Goal: Task Accomplishment & Management: Complete application form

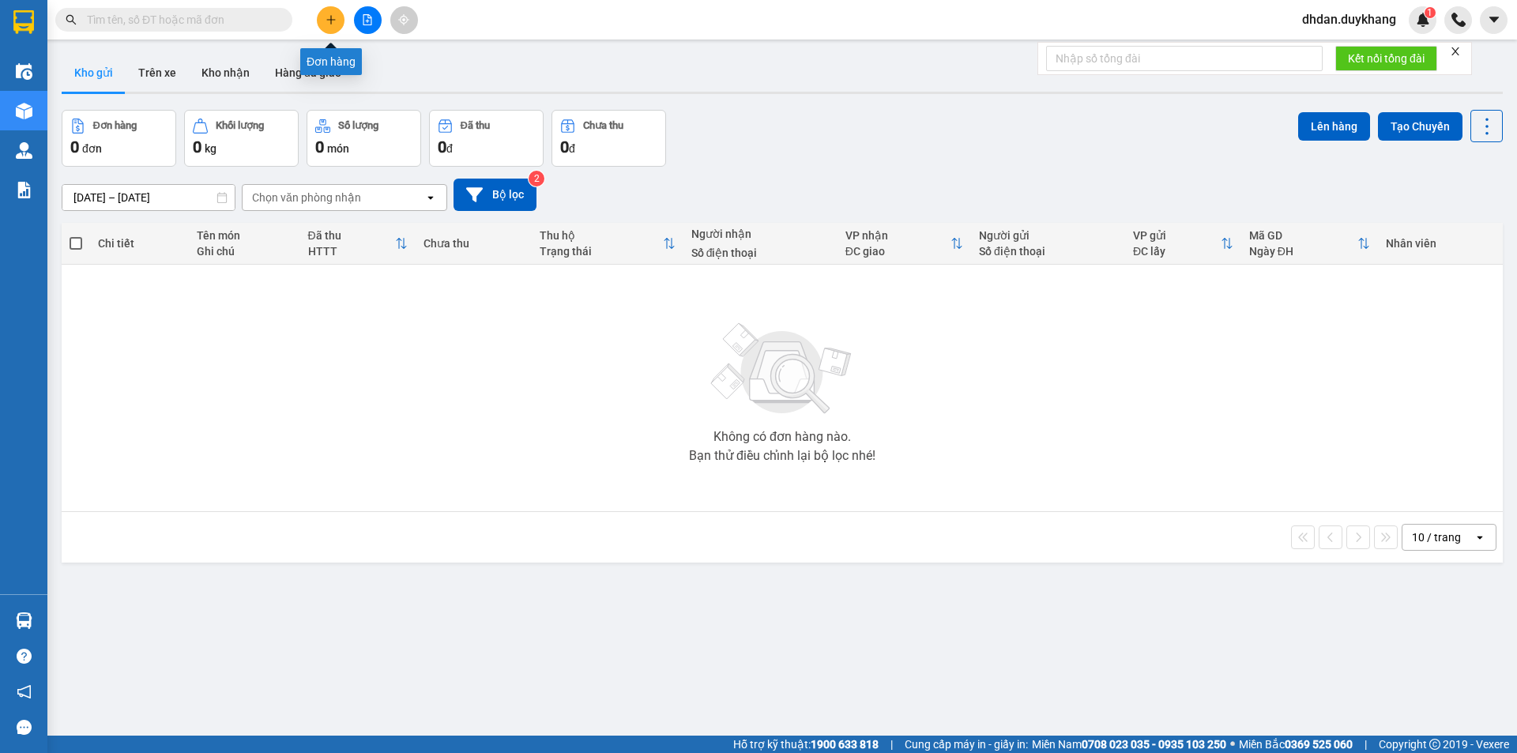
click at [329, 13] on button at bounding box center [331, 20] width 28 height 28
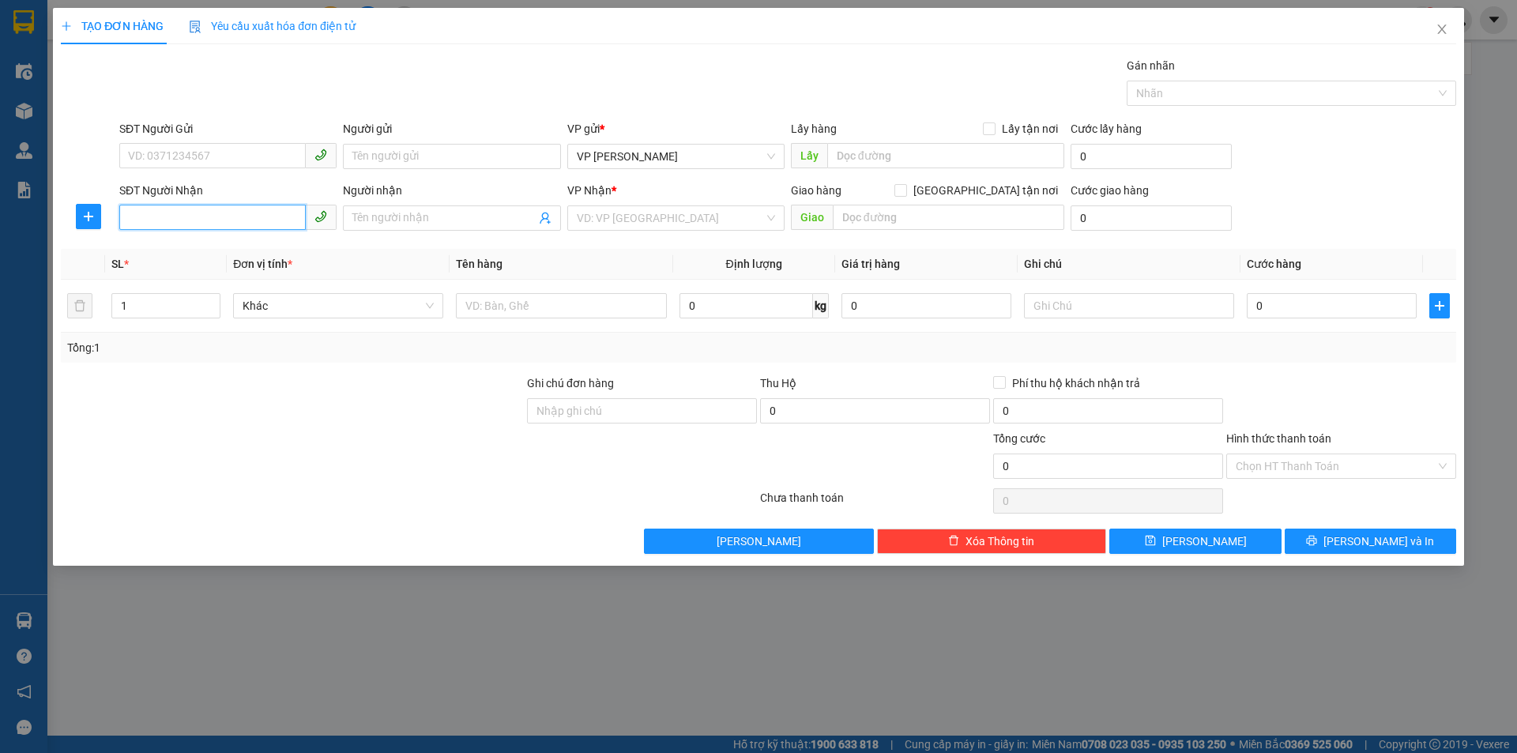
click at [221, 213] on input "SĐT Người Nhận" at bounding box center [212, 217] width 187 height 25
type input "0918833998"
click at [386, 217] on input "Người nhận" at bounding box center [443, 217] width 183 height 17
click at [650, 207] on input "search" at bounding box center [670, 218] width 187 height 24
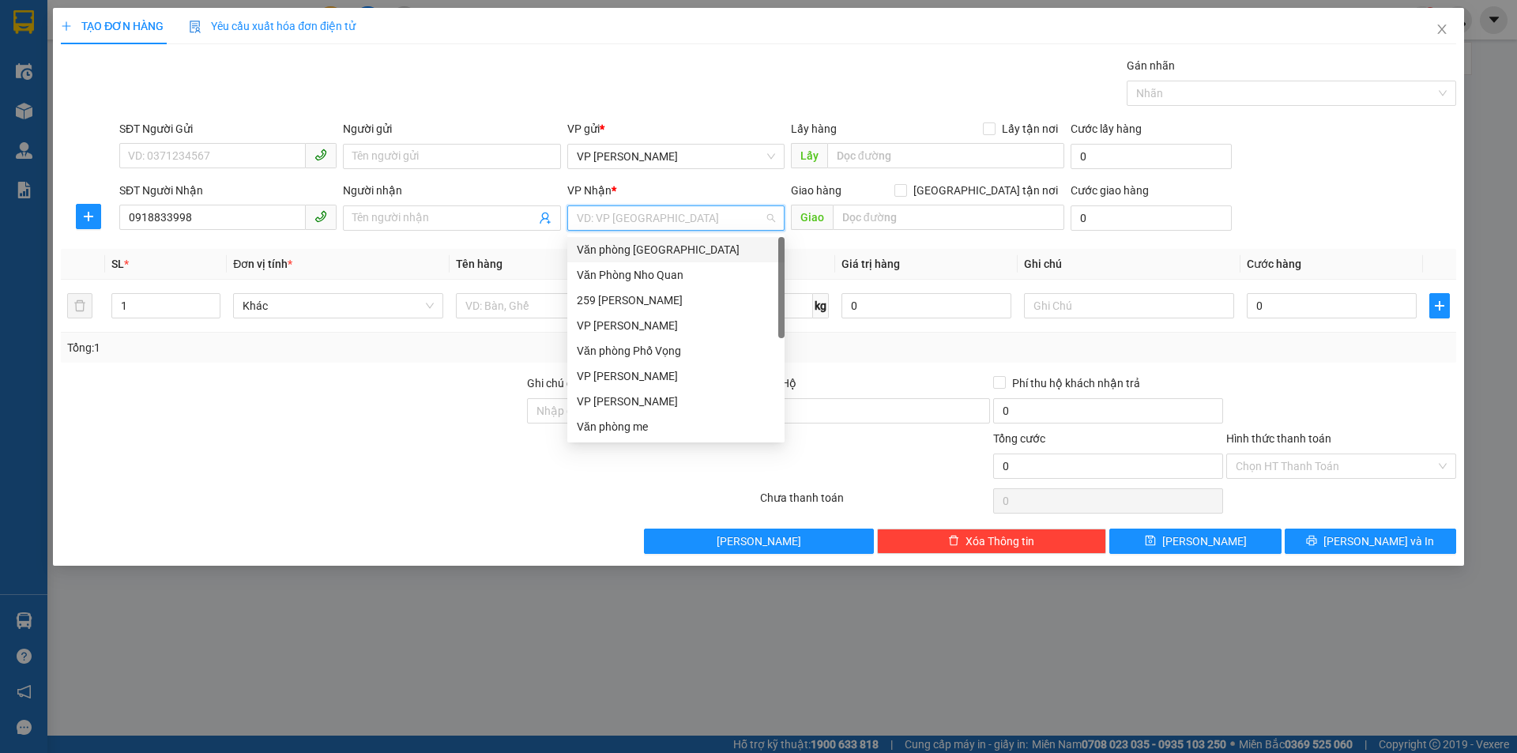
click at [649, 252] on div "Văn phòng [GEOGRAPHIC_DATA]" at bounding box center [676, 249] width 198 height 17
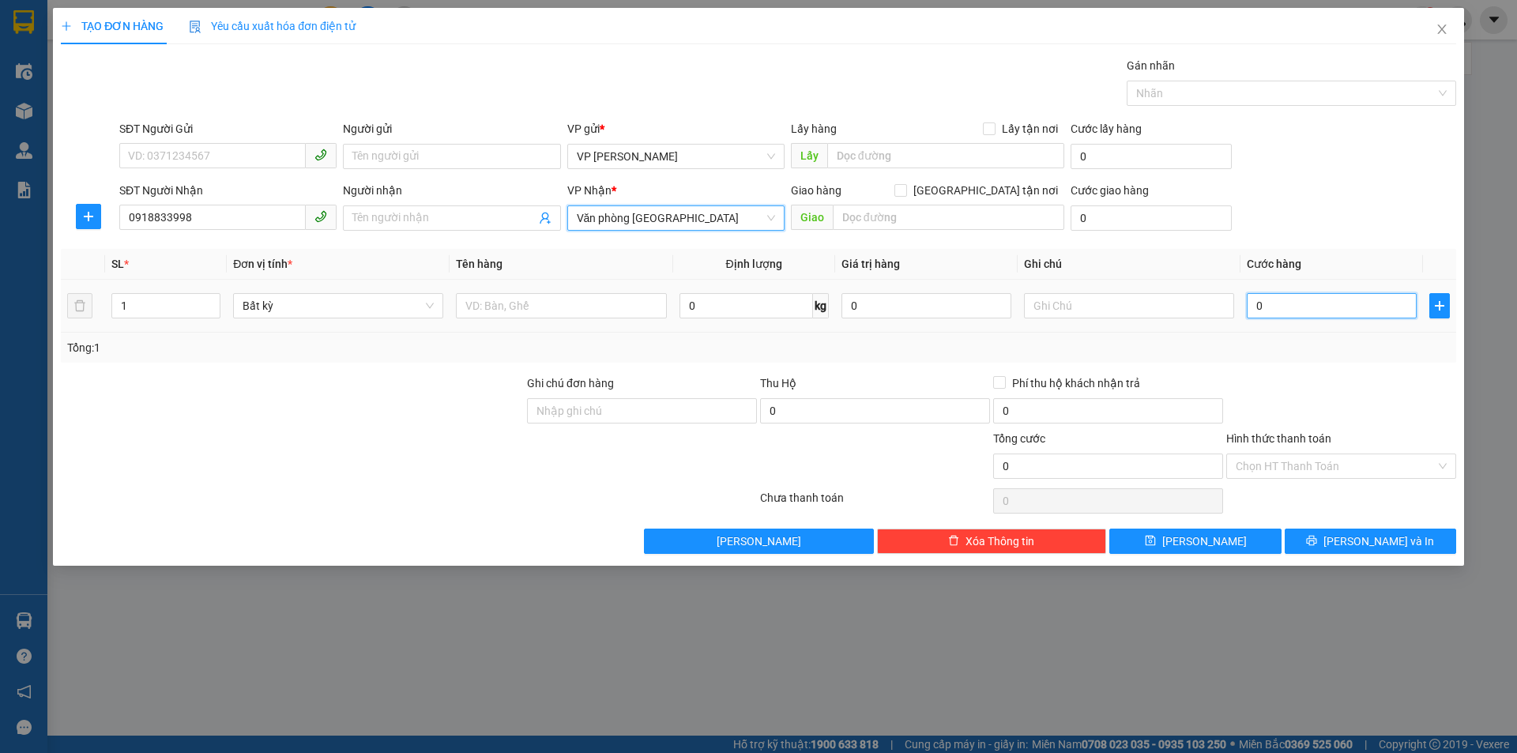
click at [1344, 302] on input "0" at bounding box center [1332, 305] width 170 height 25
type input "3"
type input "30"
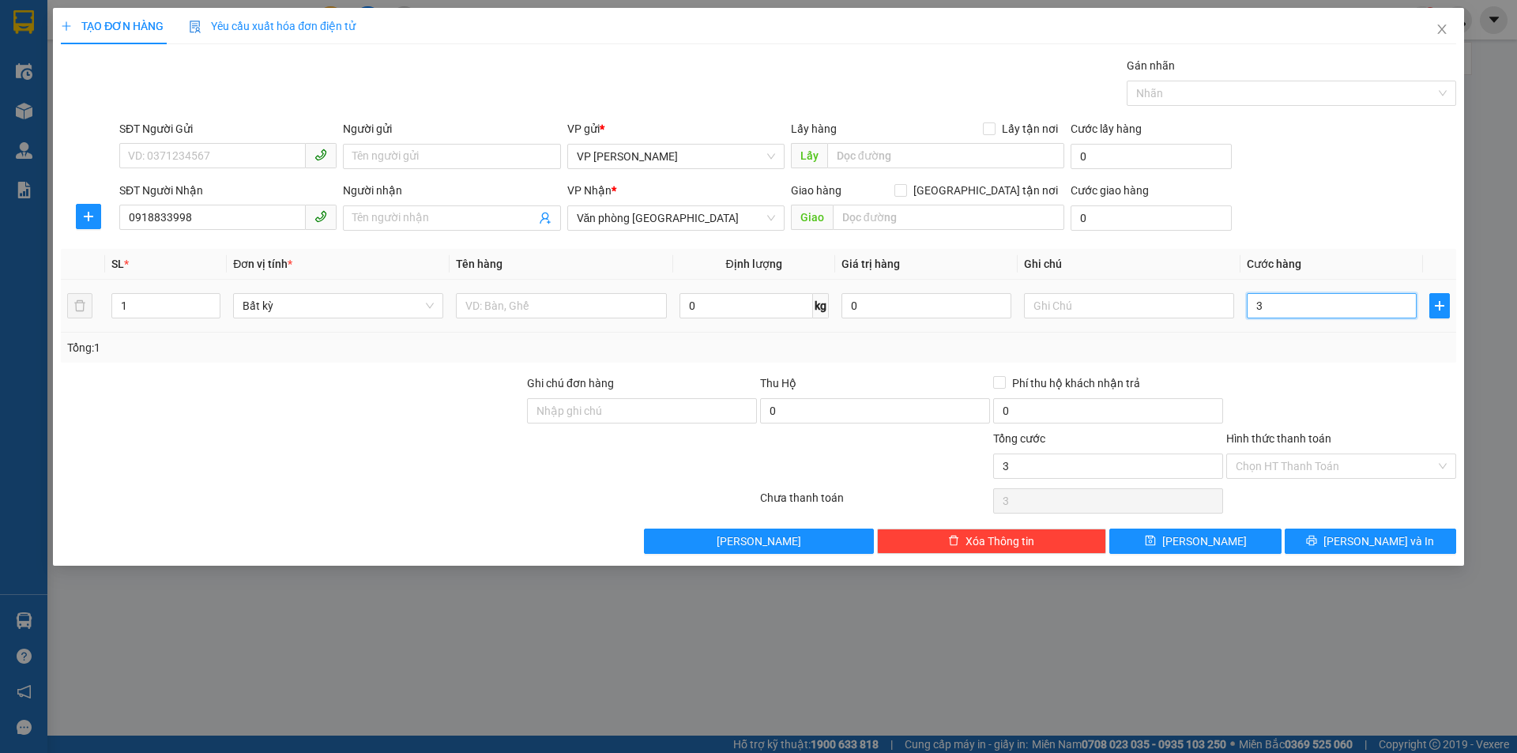
type input "30"
type input "300"
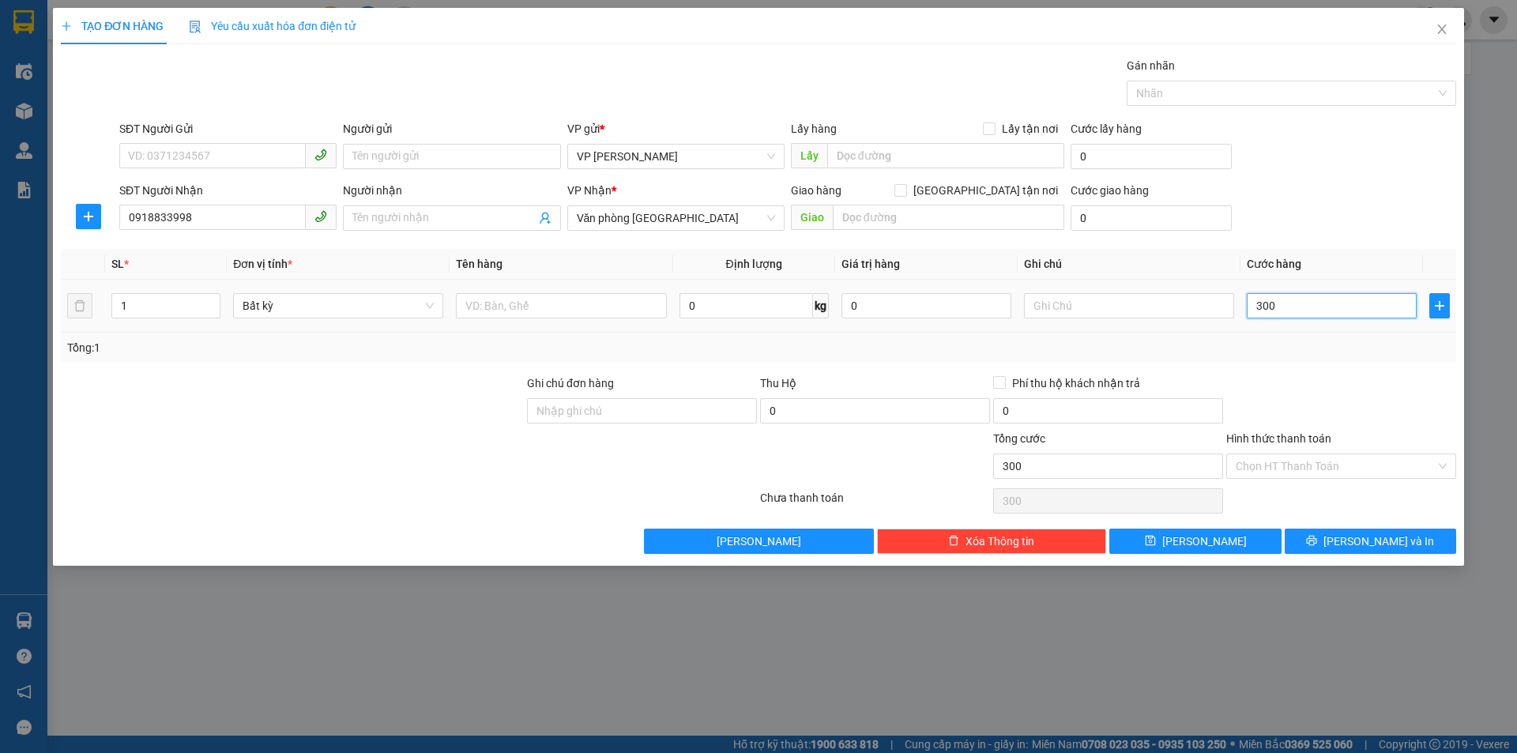
type input "3.000"
type input "300"
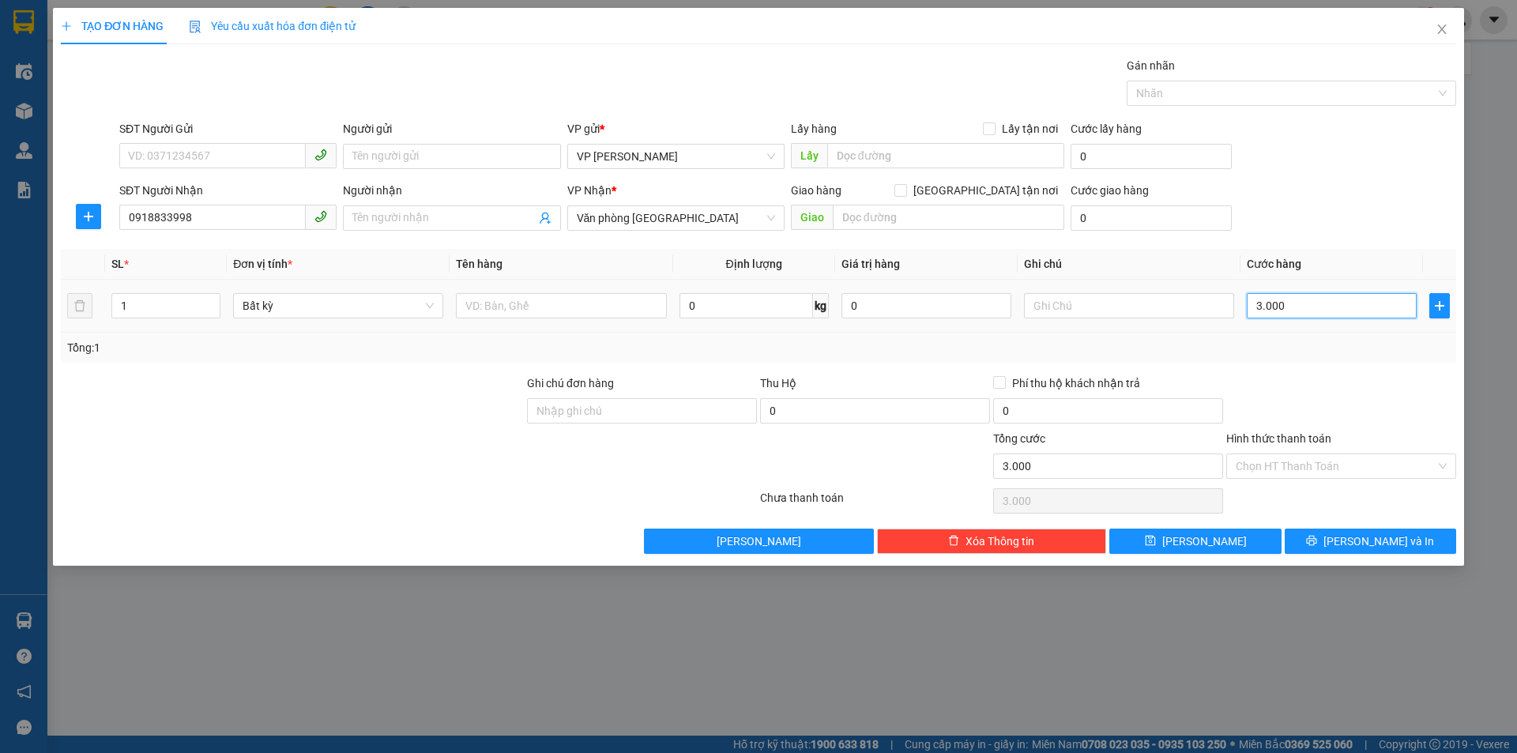
type input "300"
type input "30"
type input "3"
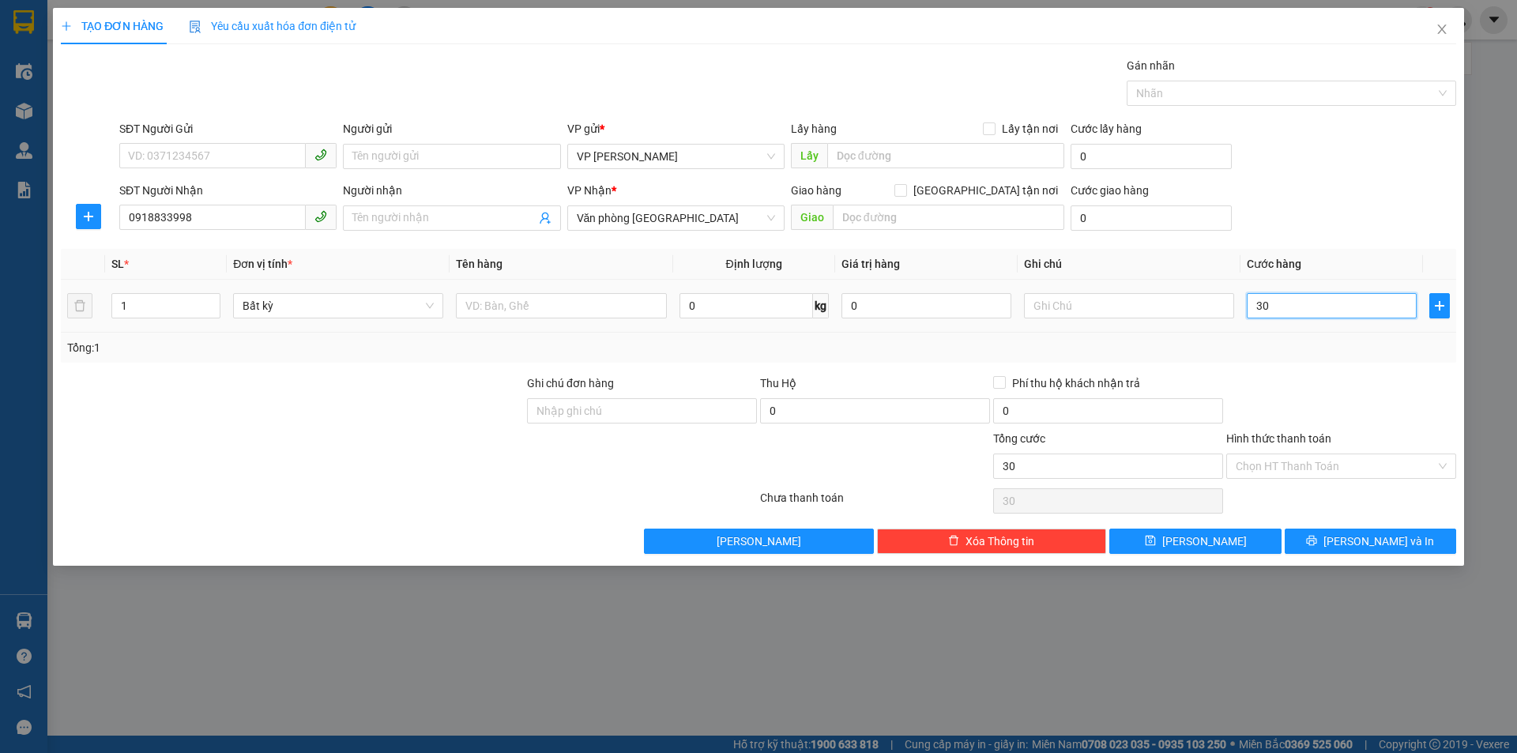
type input "3"
type input "0"
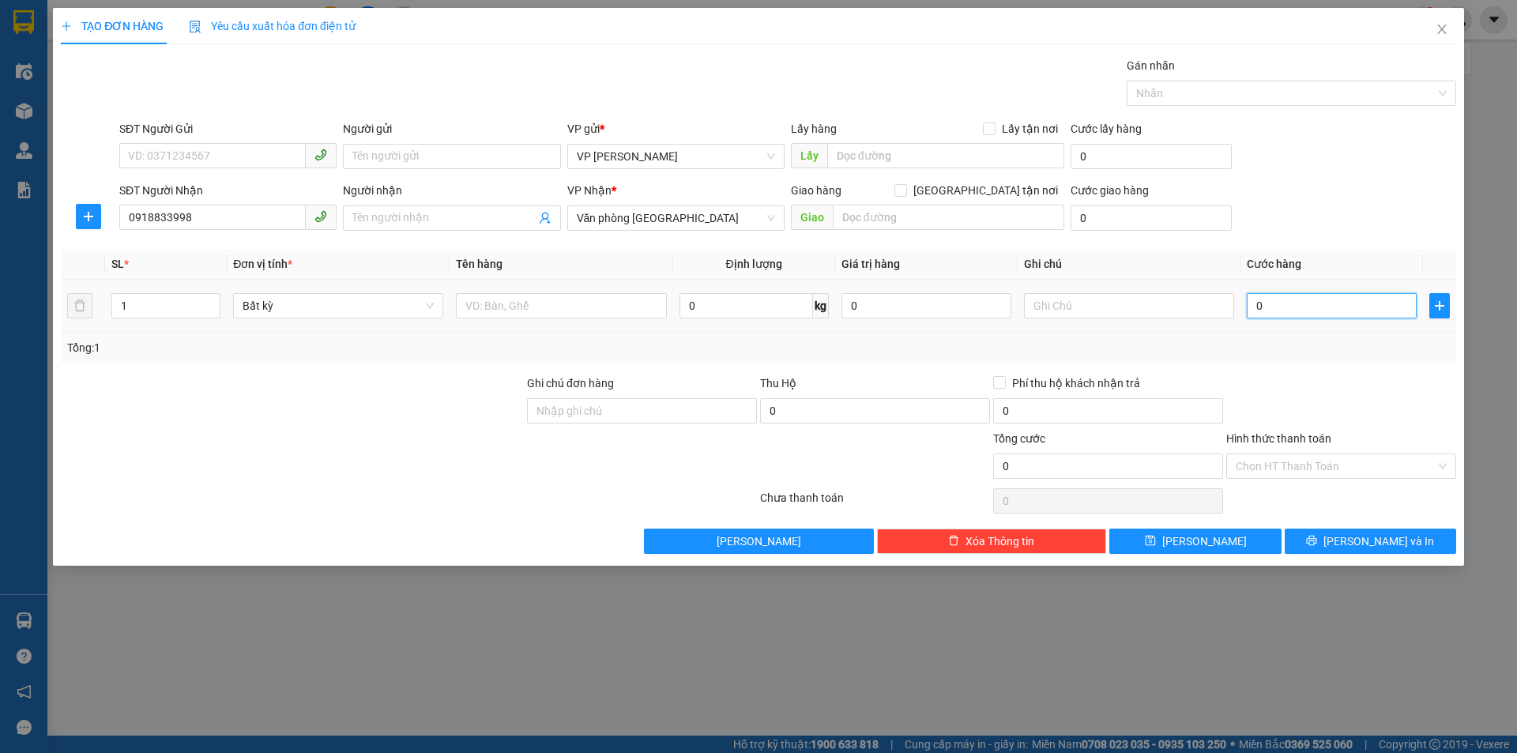
type input "05"
type input "5"
type input "050"
type input "50"
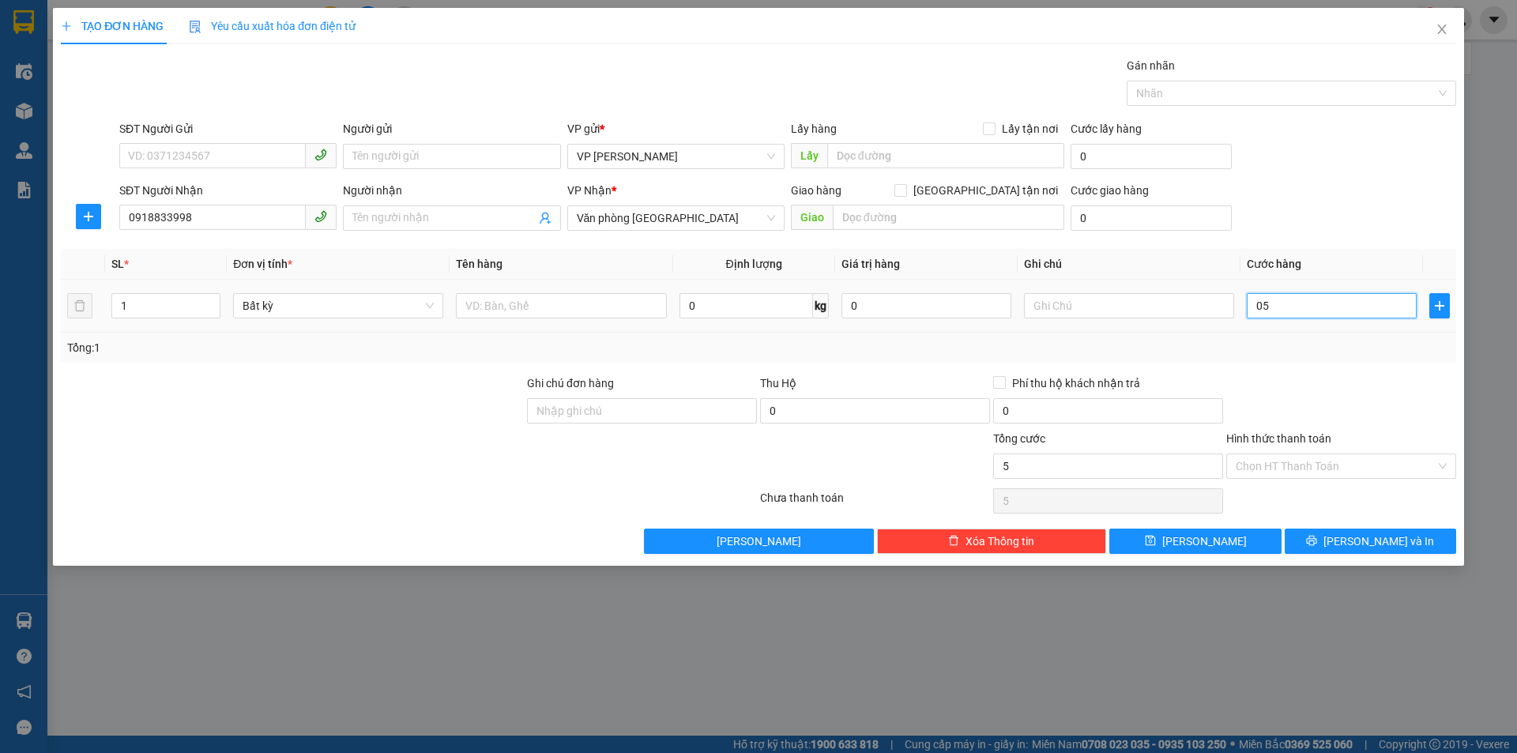
type input "50"
type input "0.500"
type input "500"
type input "05.000"
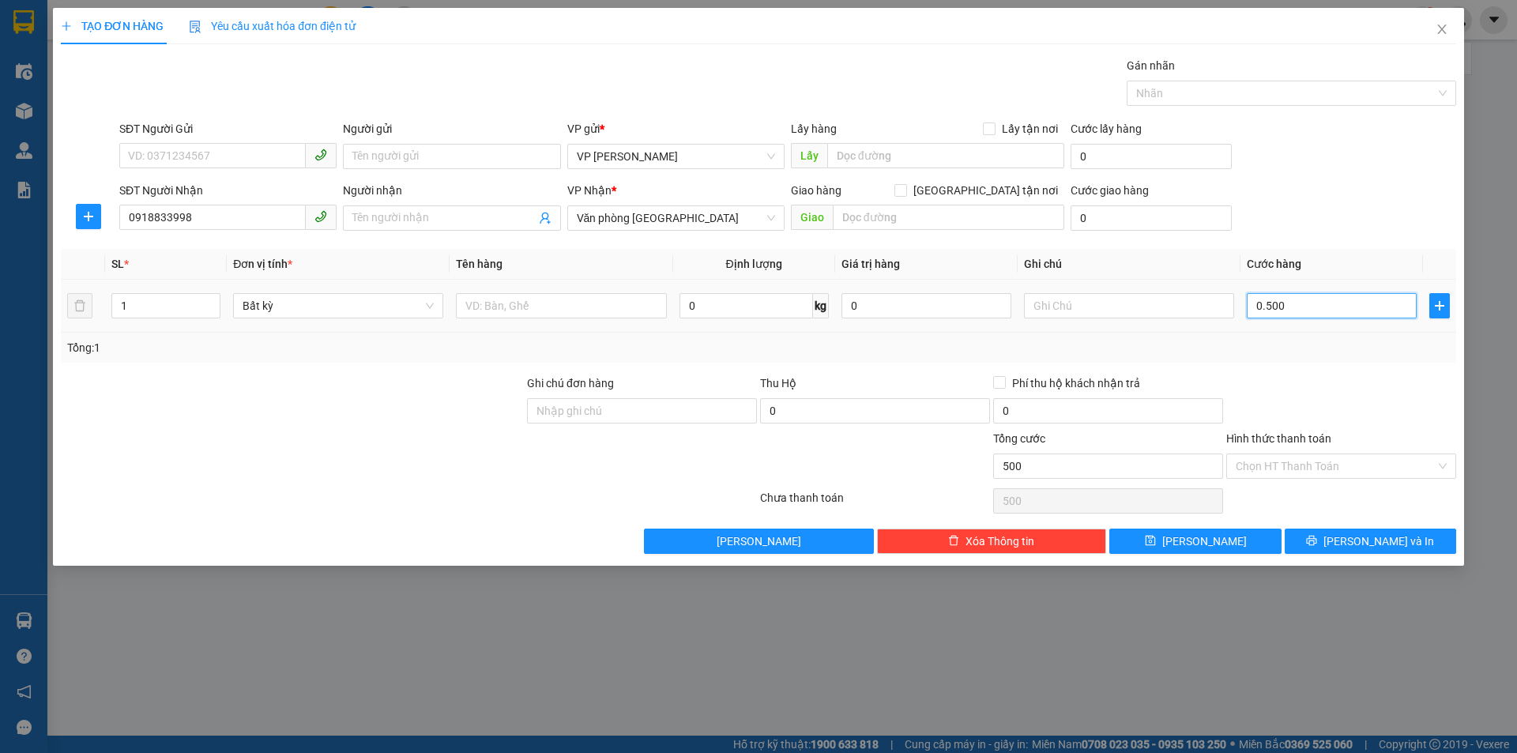
type input "5.000"
type input "050.000"
type input "50.000"
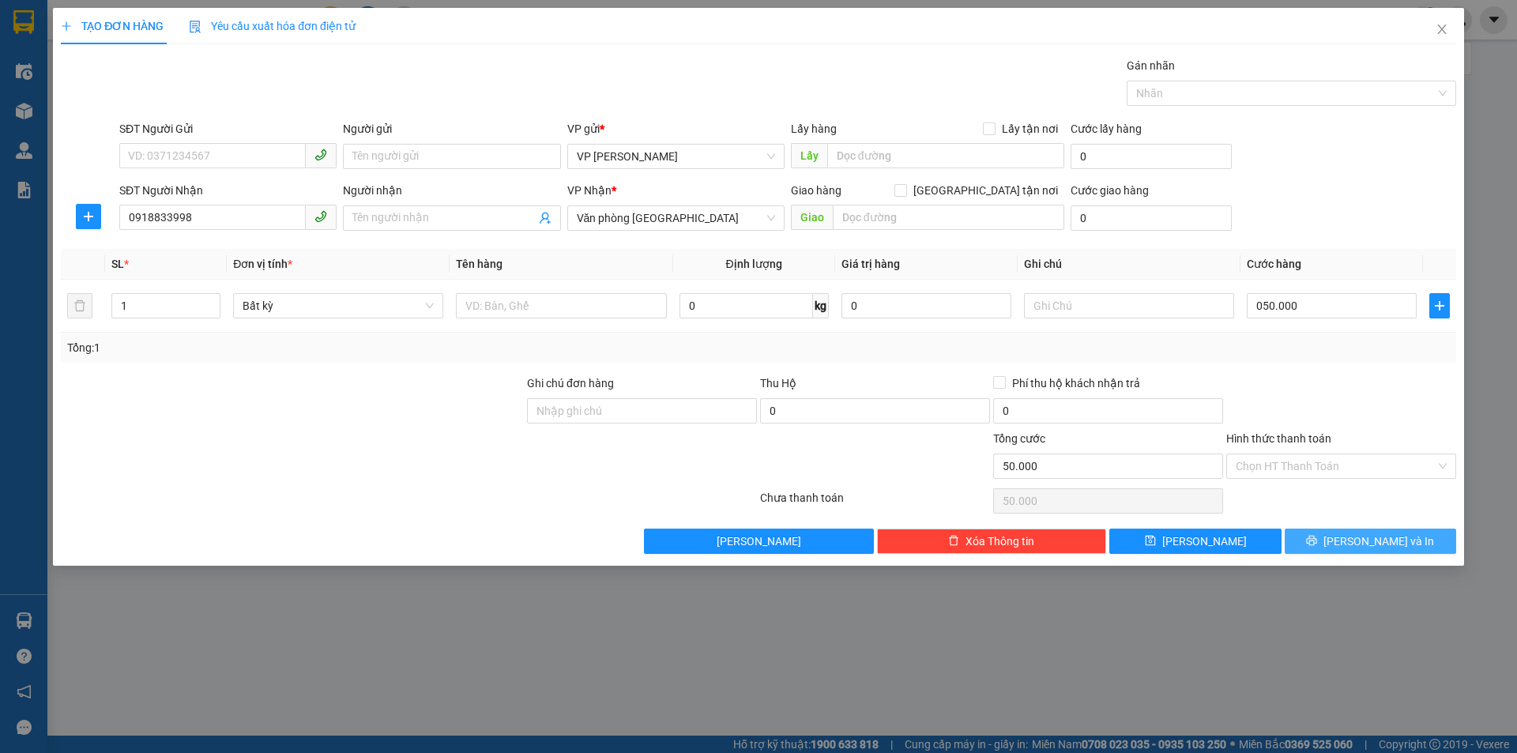
type input "50.000"
click at [1388, 529] on button "[PERSON_NAME] và In" at bounding box center [1370, 541] width 171 height 25
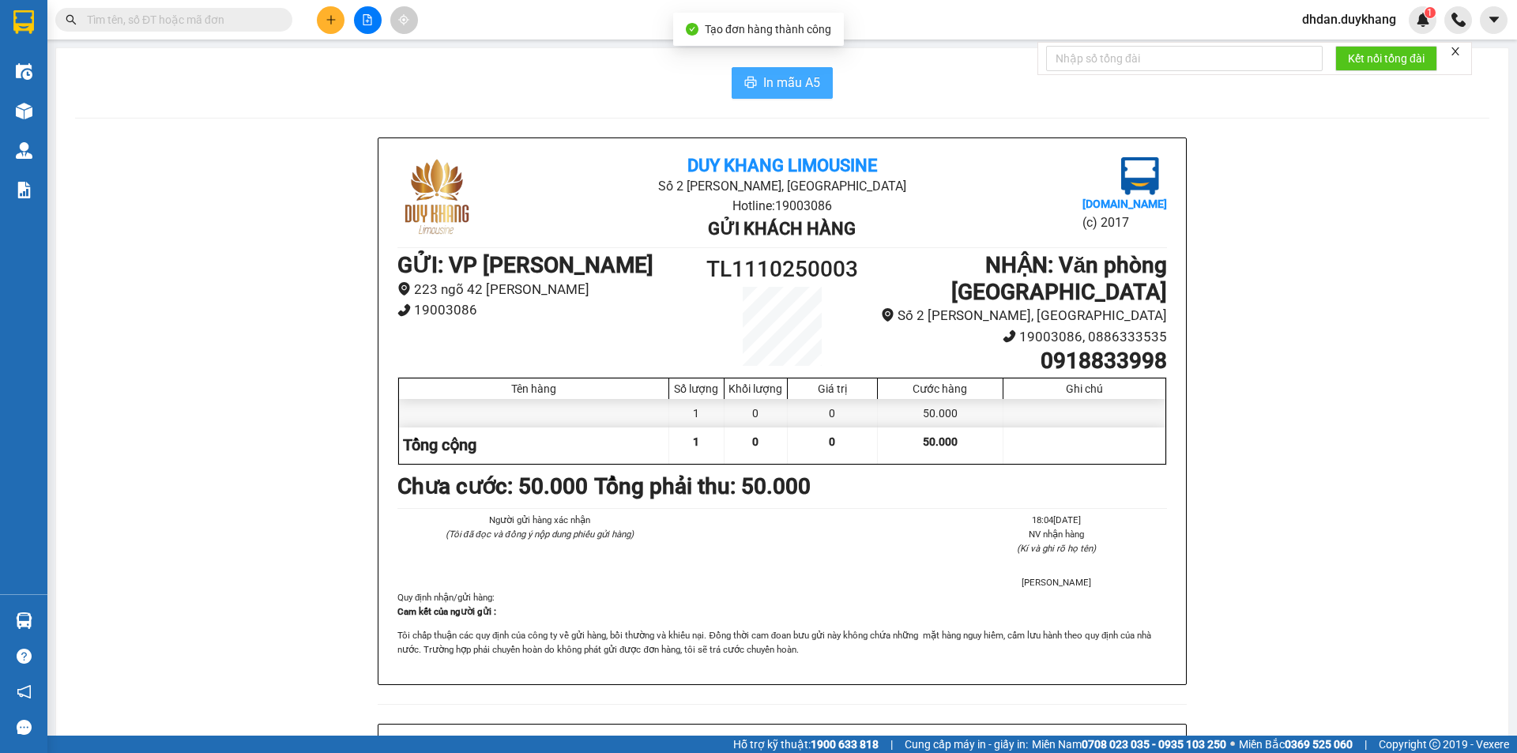
click at [797, 96] on button "In mẫu A5" at bounding box center [782, 83] width 101 height 32
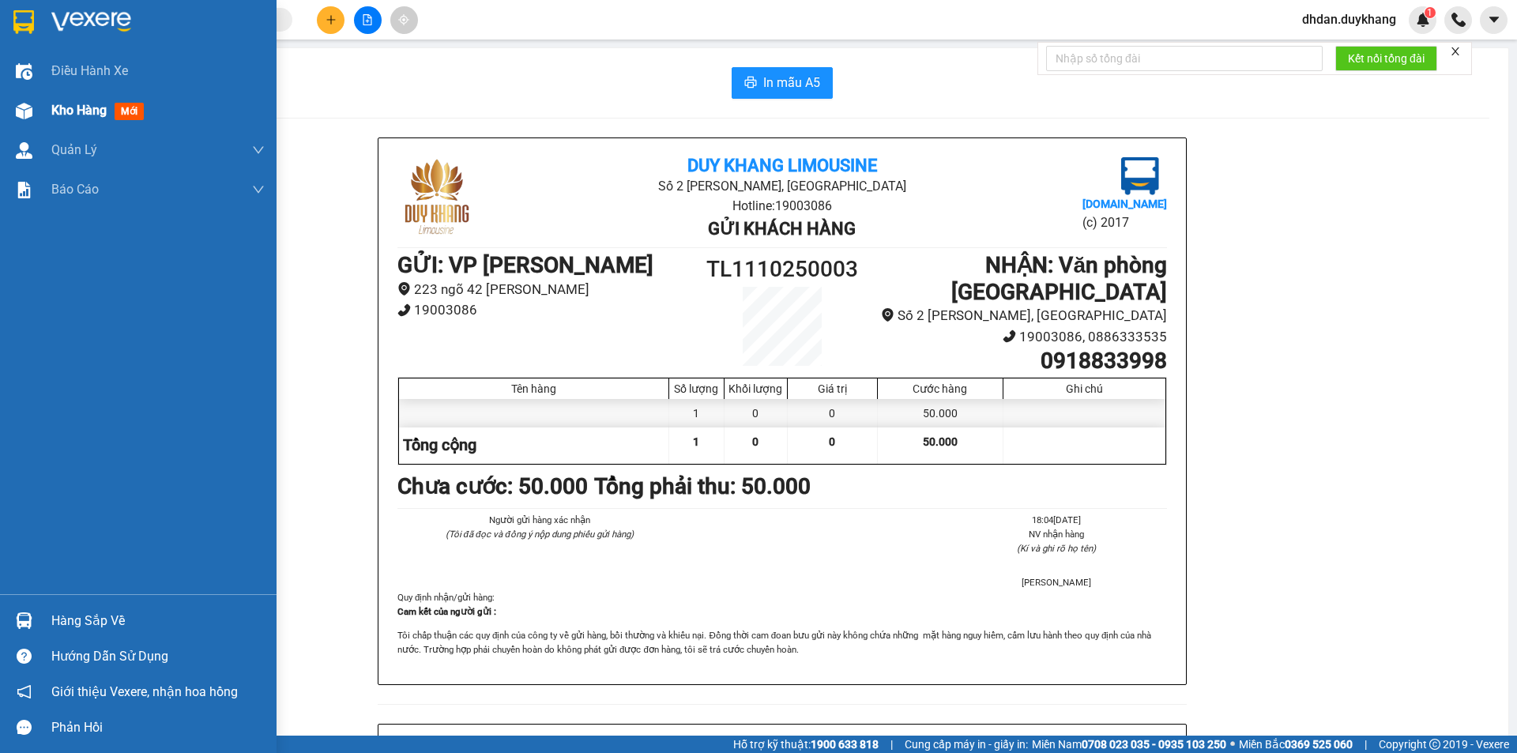
click at [51, 110] on span "Kho hàng" at bounding box center [78, 110] width 55 height 15
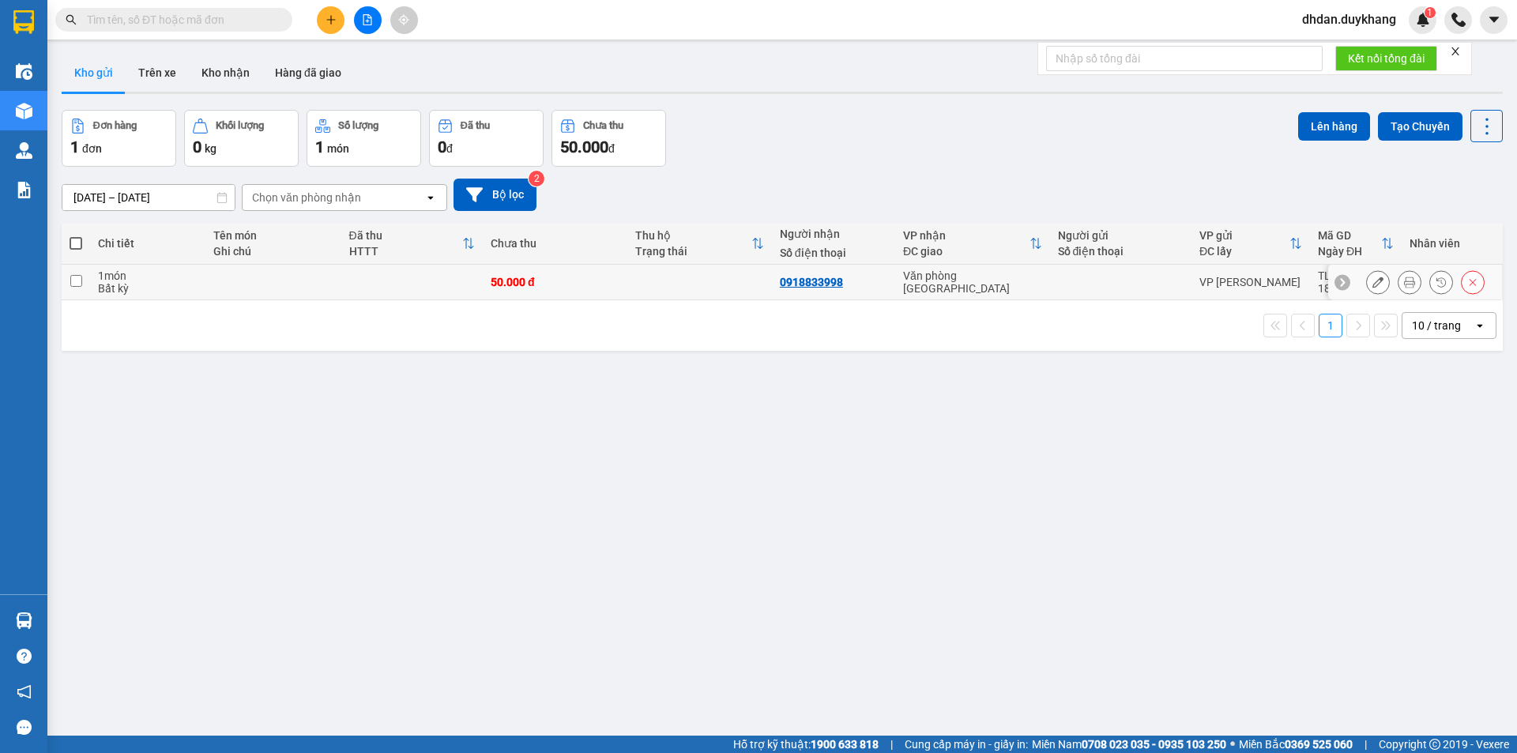
click at [76, 279] on input "checkbox" at bounding box center [76, 281] width 12 height 12
checkbox input "true"
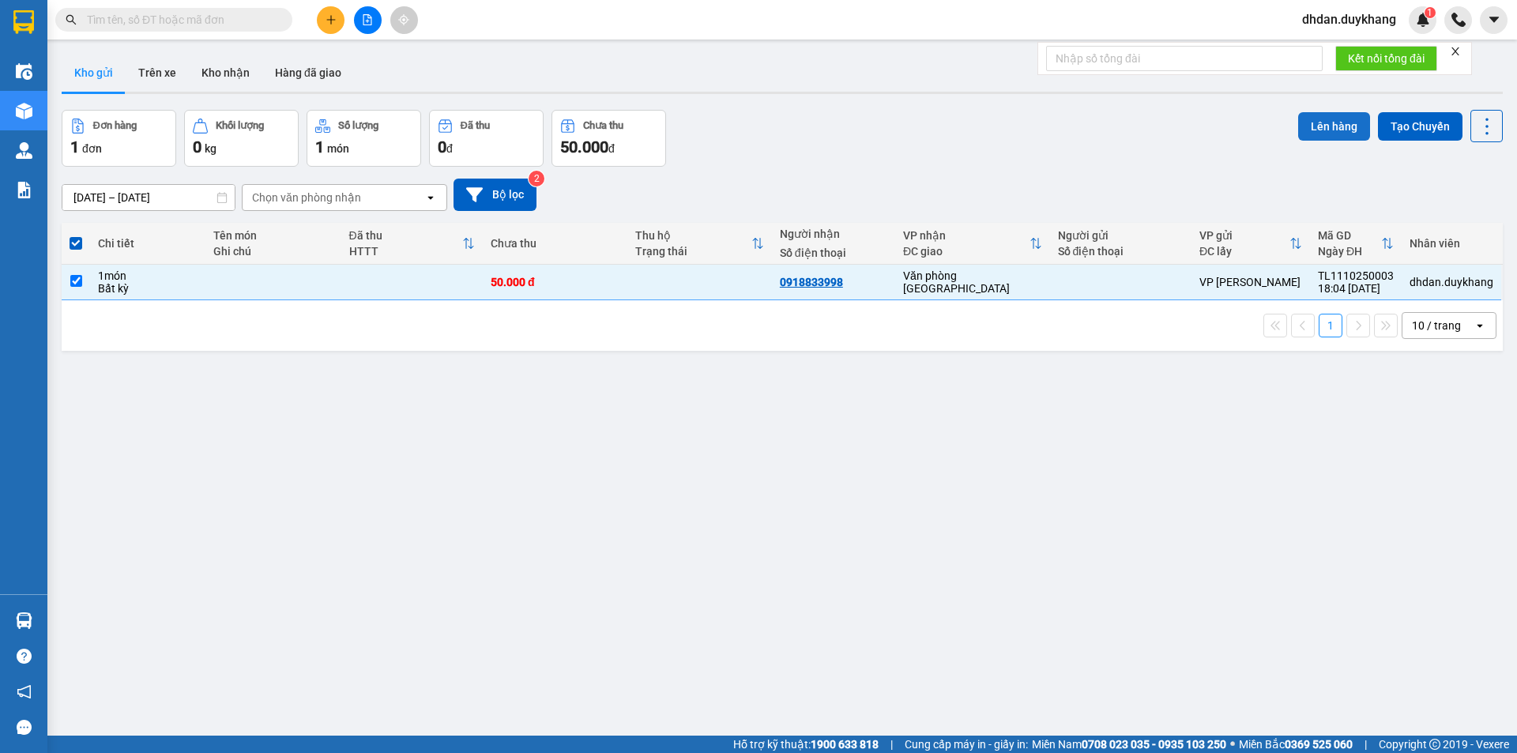
click at [1340, 123] on button "Lên hàng" at bounding box center [1334, 126] width 72 height 28
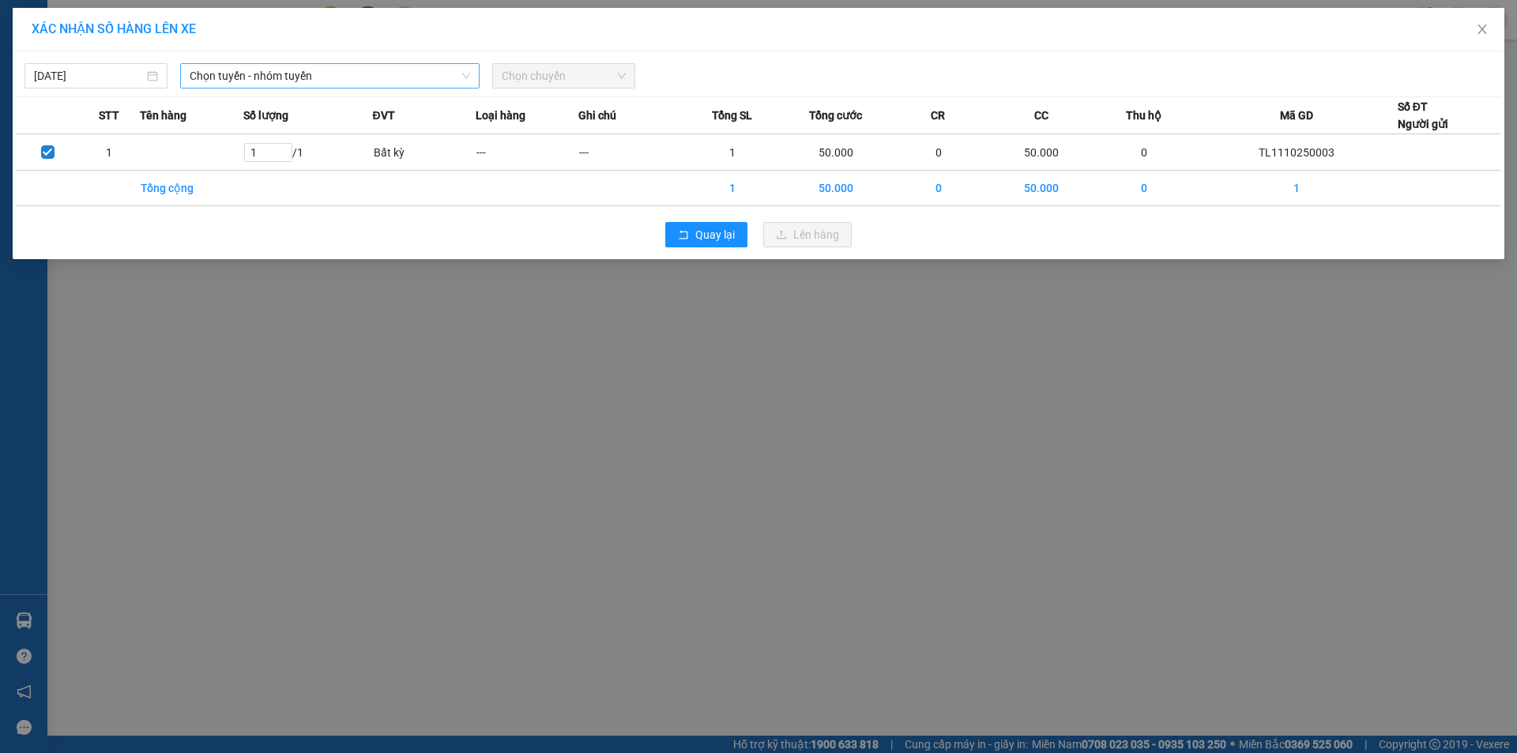
click at [279, 79] on span "Chọn tuyến - nhóm tuyến" at bounding box center [330, 76] width 281 height 24
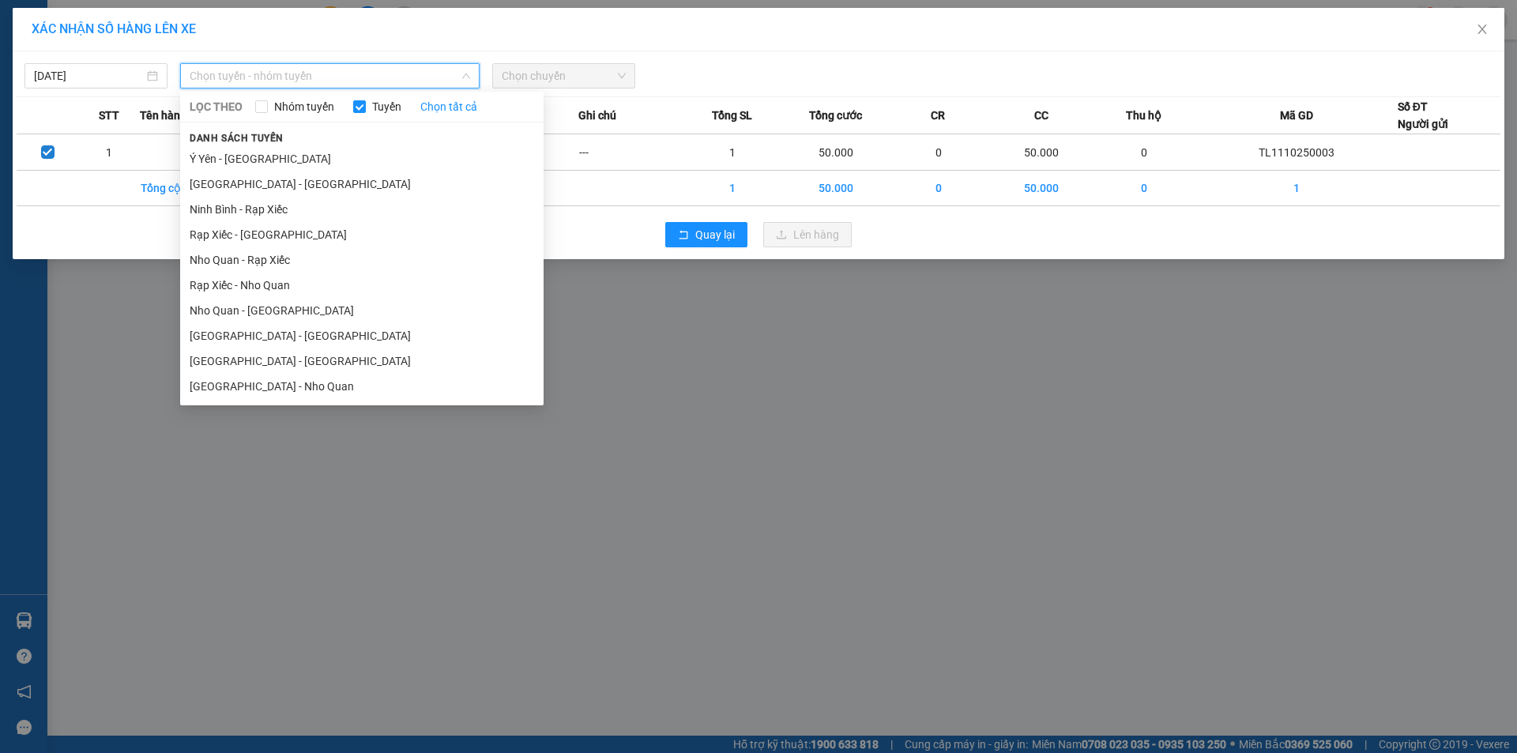
drag, startPoint x: 286, startPoint y: 334, endPoint x: 466, endPoint y: 63, distance: 324.8
click at [285, 334] on li "[GEOGRAPHIC_DATA] - [GEOGRAPHIC_DATA]" at bounding box center [362, 335] width 364 height 25
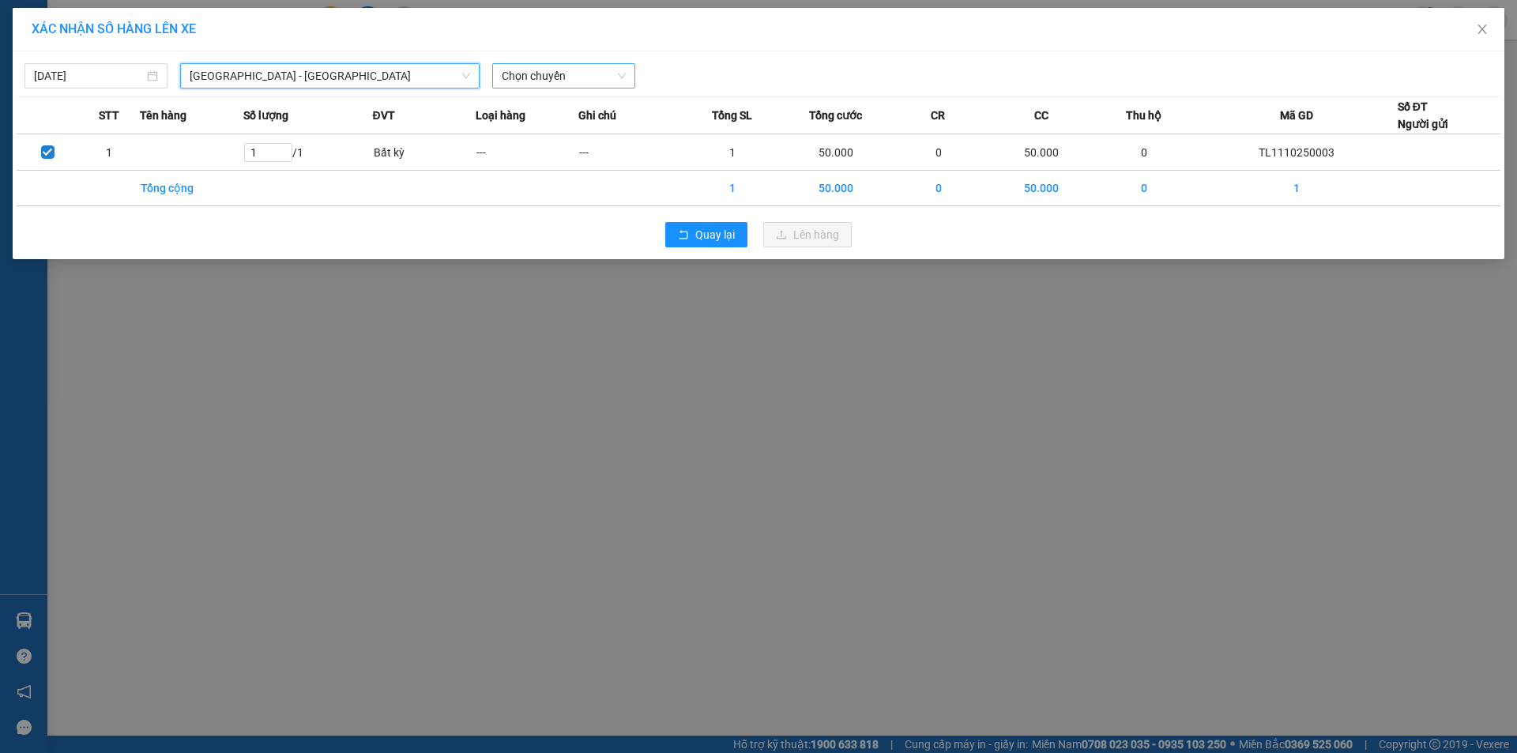
click at [541, 73] on span "Chọn chuyến" at bounding box center [564, 76] width 124 height 24
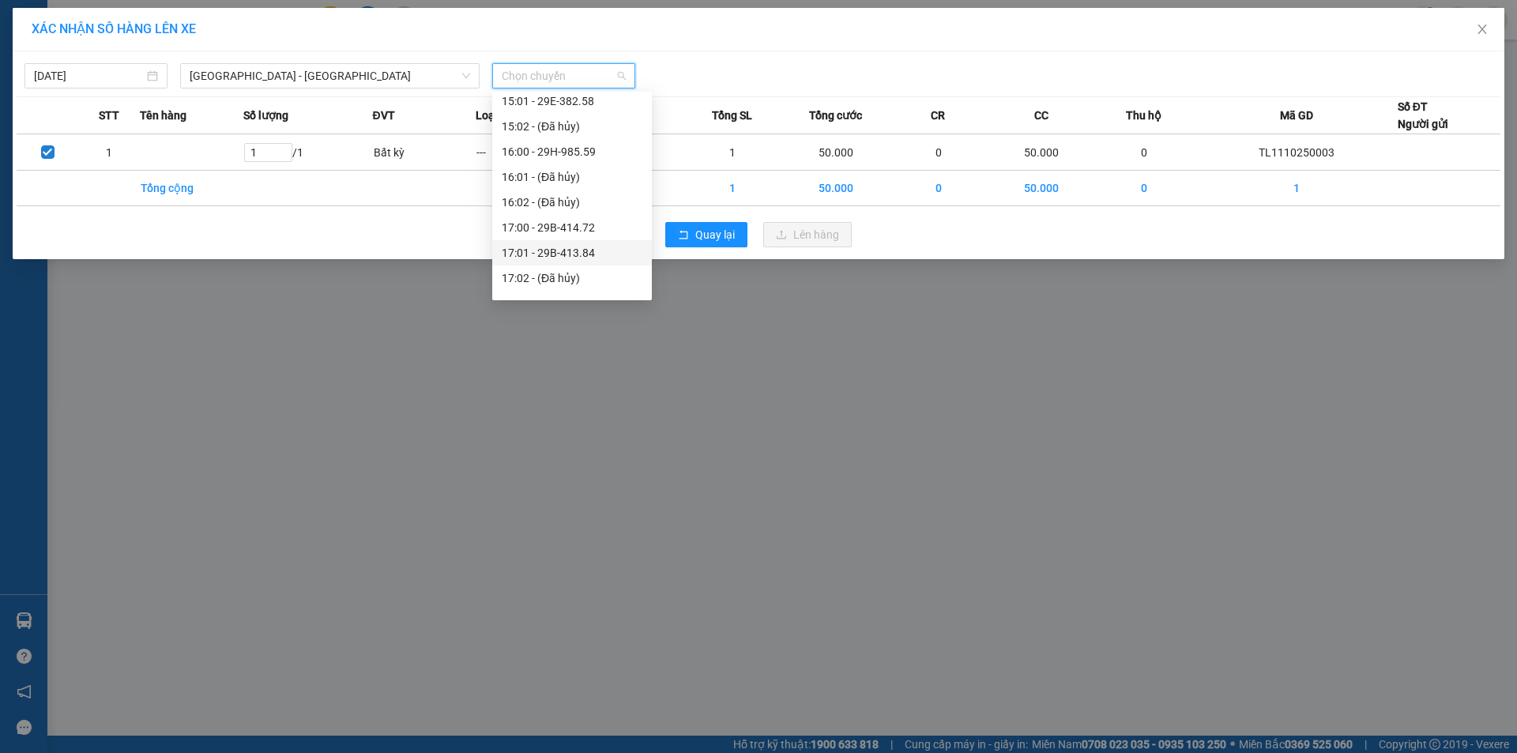
scroll to position [869, 0]
click at [577, 226] on div "18:00 - 29F-012.07" at bounding box center [572, 224] width 141 height 17
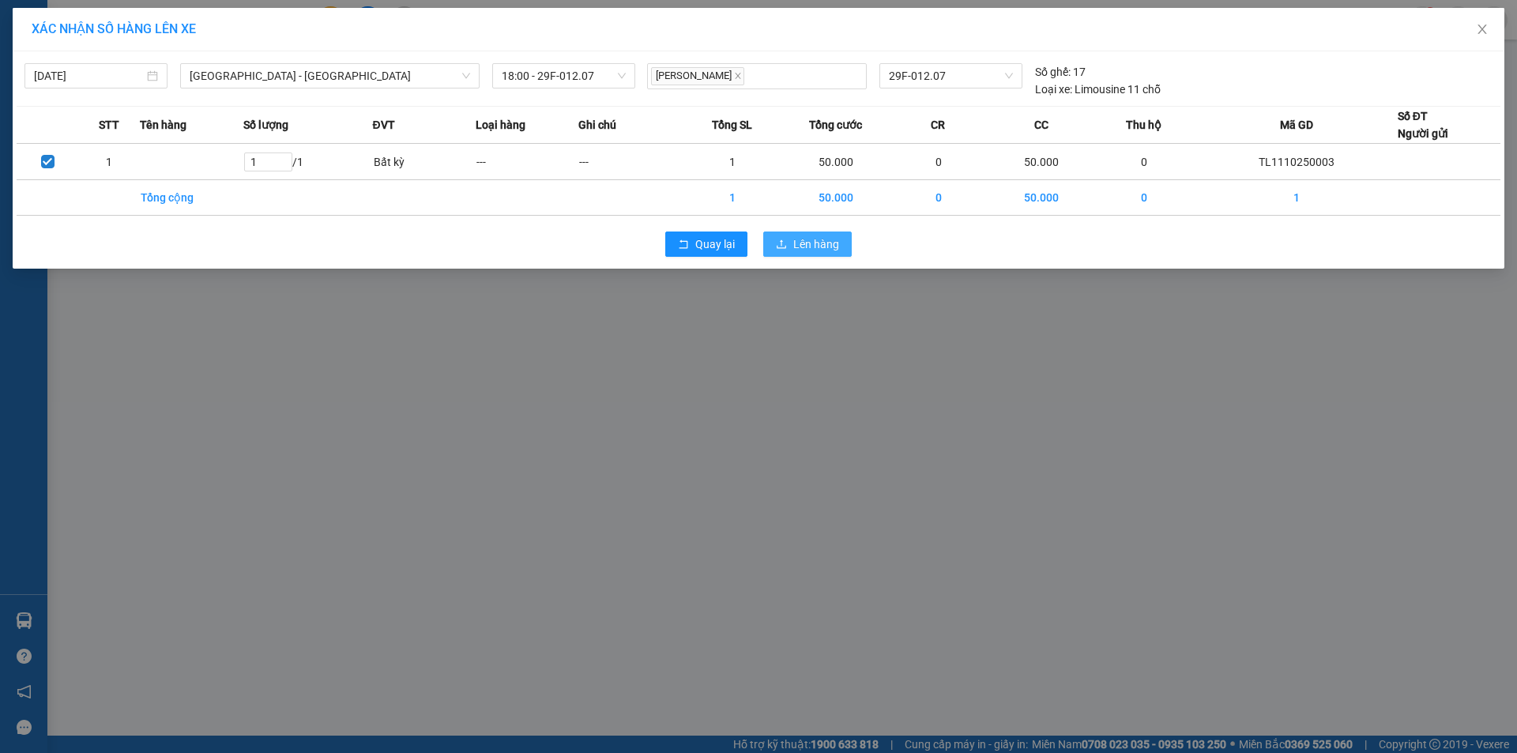
click at [802, 242] on span "Lên hàng" at bounding box center [816, 244] width 46 height 17
